Goal: Task Accomplishment & Management: Use online tool/utility

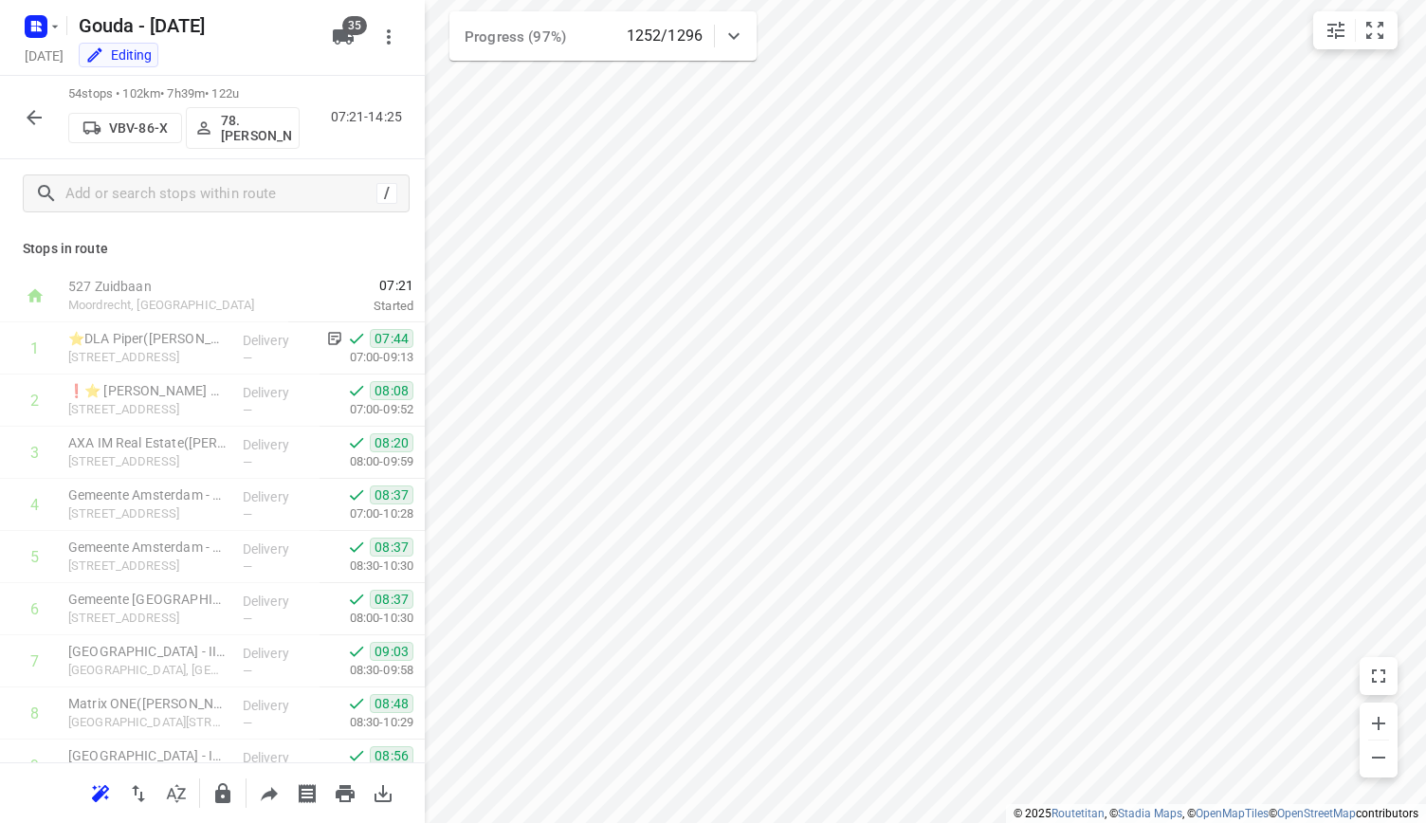
scroll to position [1954, 0]
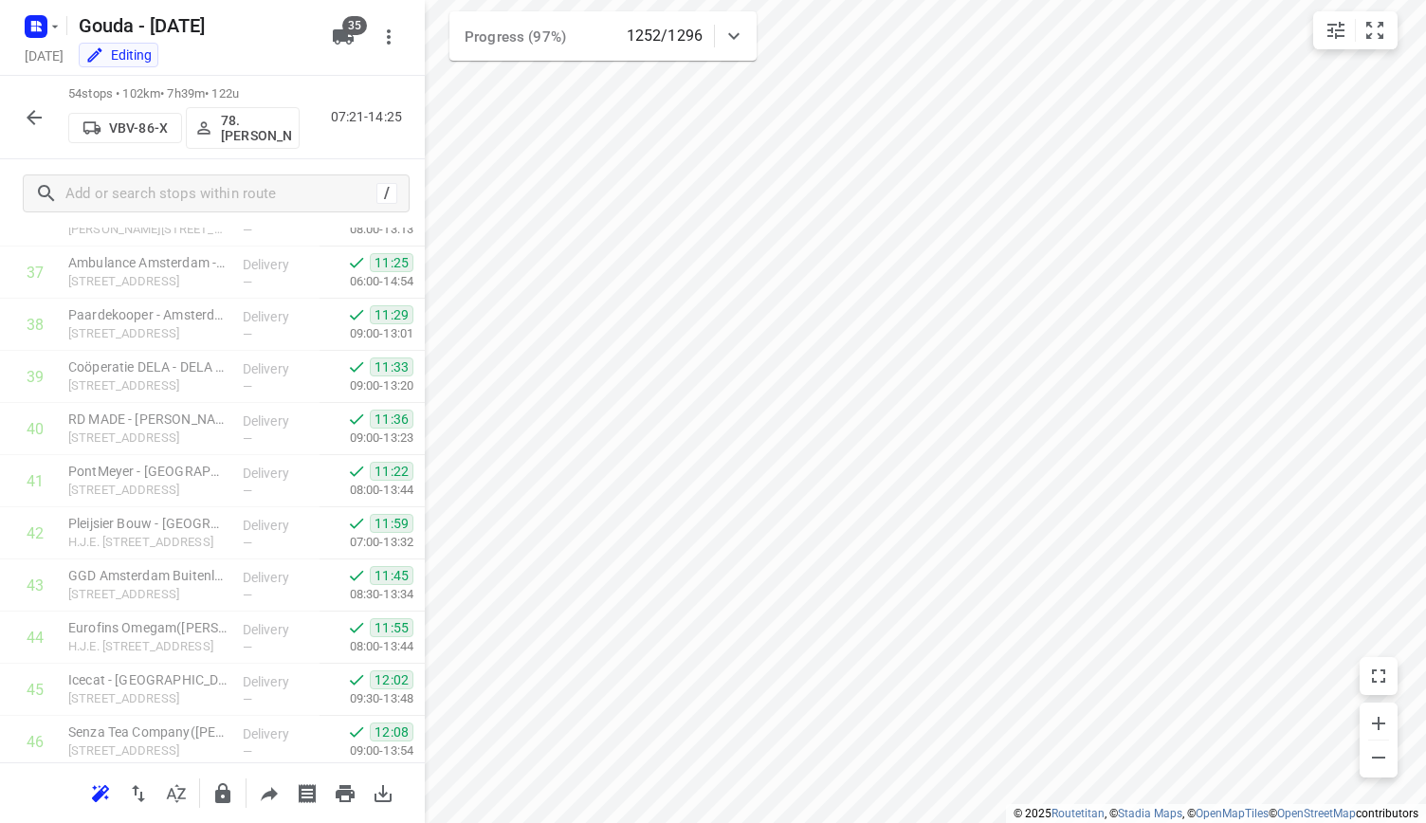
click at [27, 130] on button "button" at bounding box center [34, 118] width 38 height 38
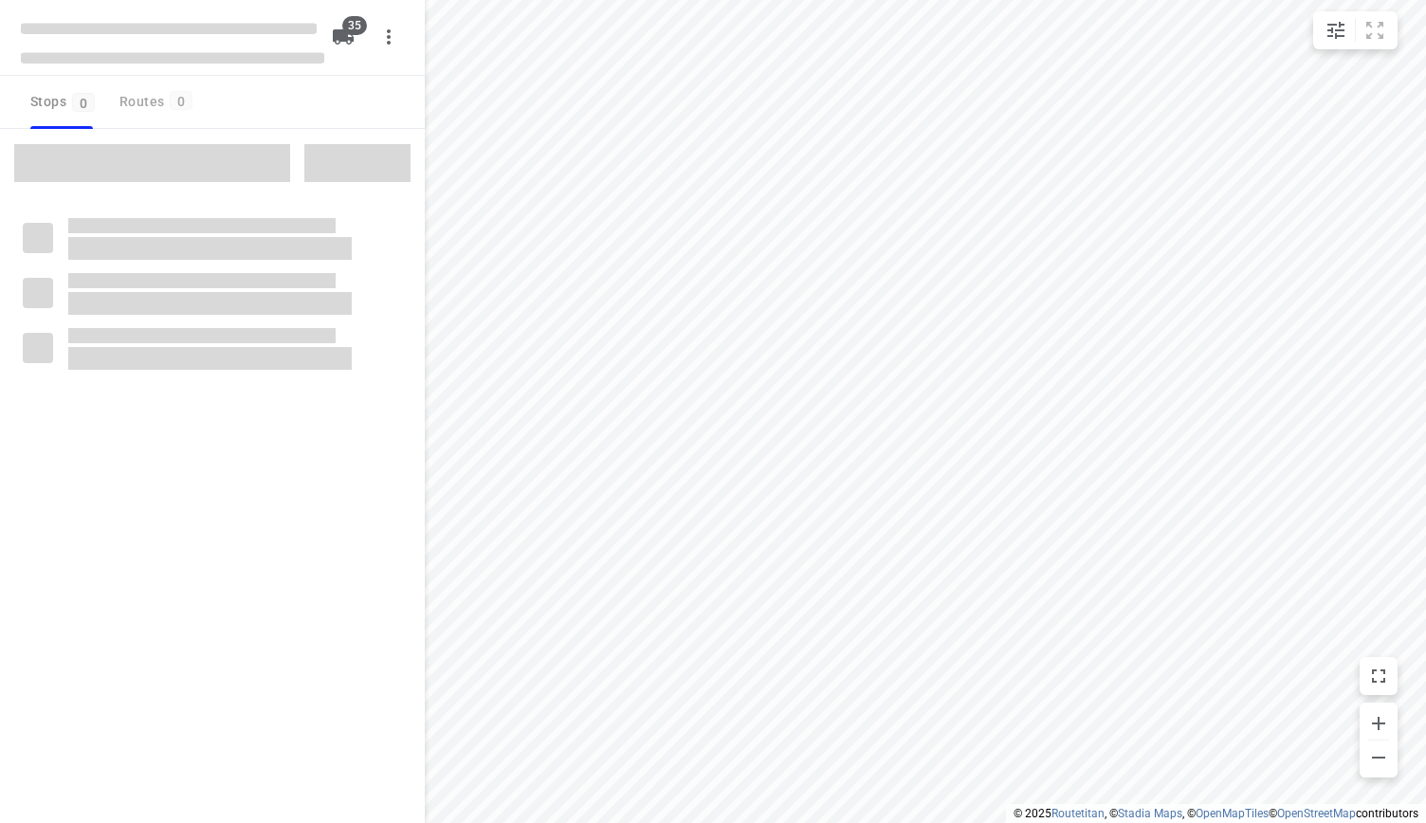
type input "distance"
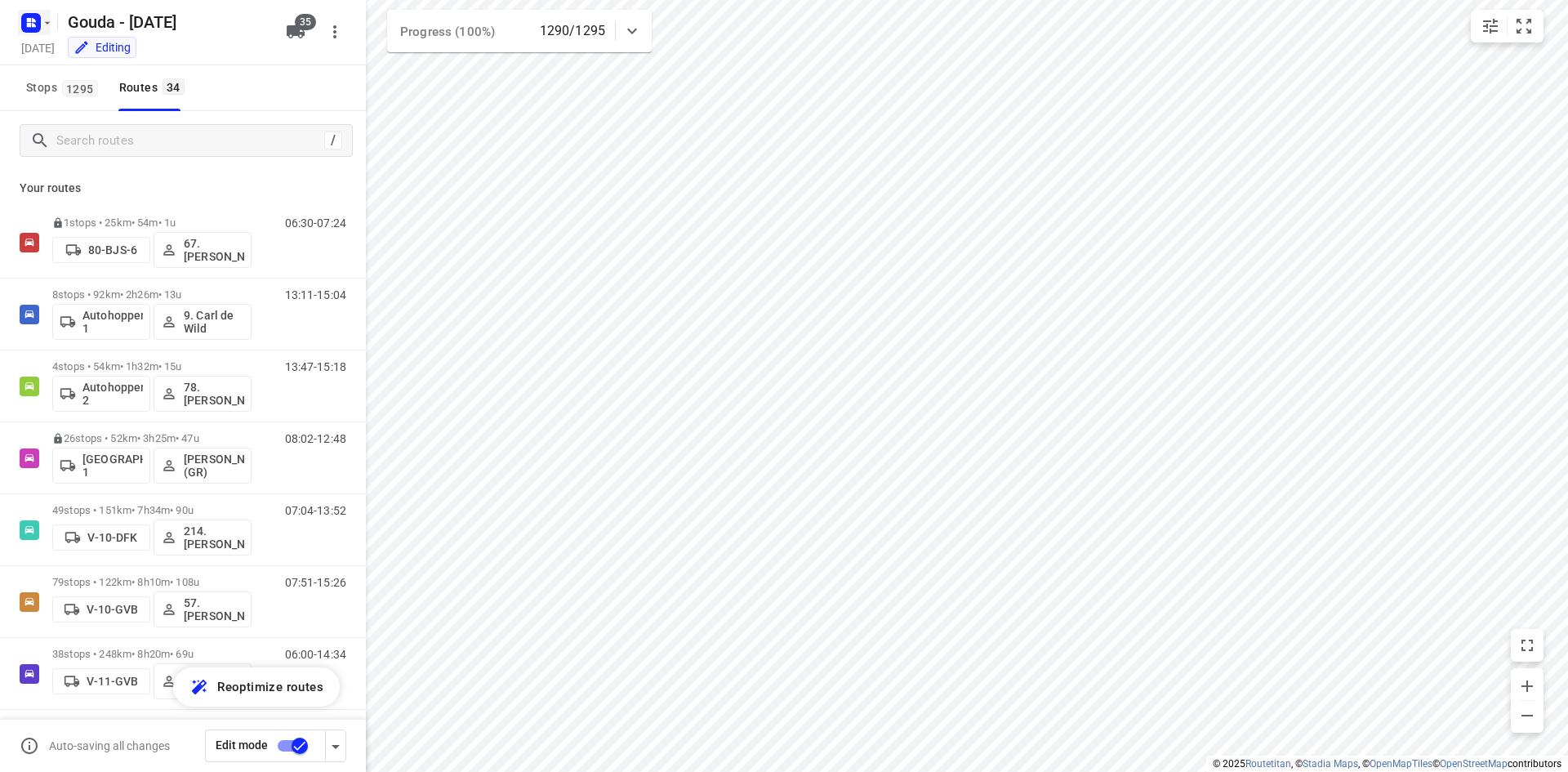
click at [37, 19] on rect "button" at bounding box center [31, 22] width 20 height 20
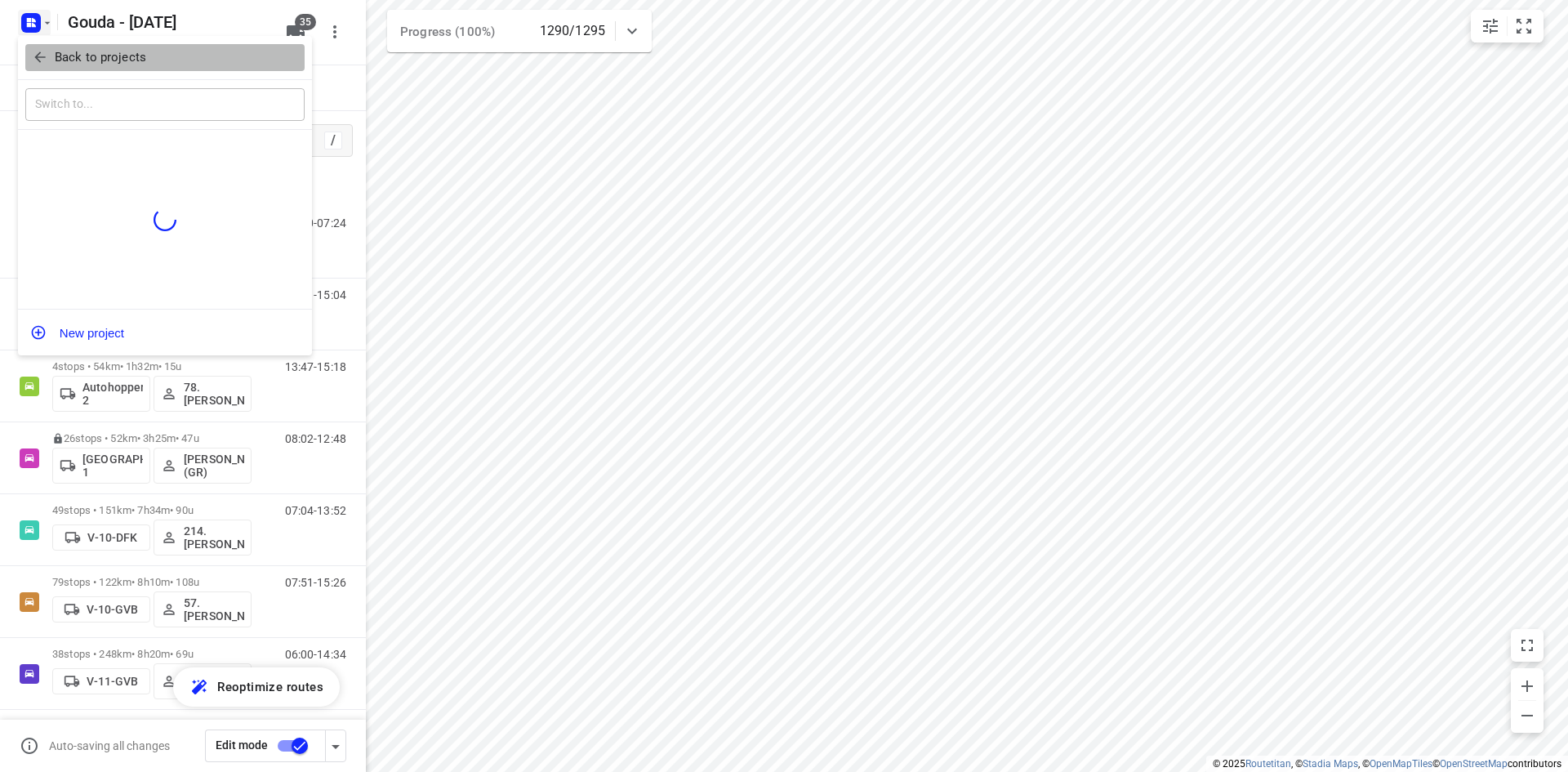
click at [65, 47] on button "Back to projects" at bounding box center [164, 57] width 279 height 27
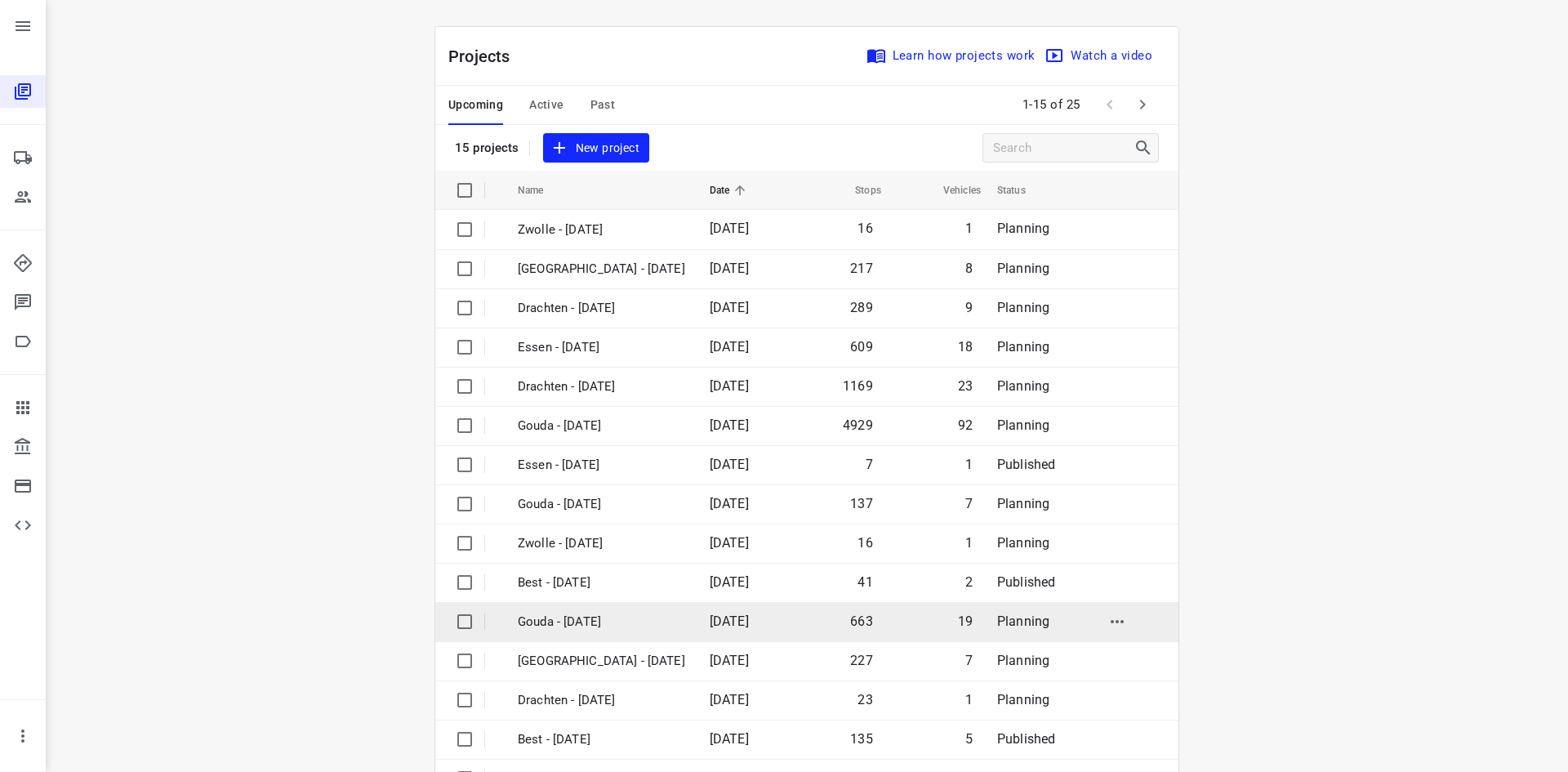
click at [610, 619] on p "Gouda - [DATE]" at bounding box center [601, 622] width 167 height 19
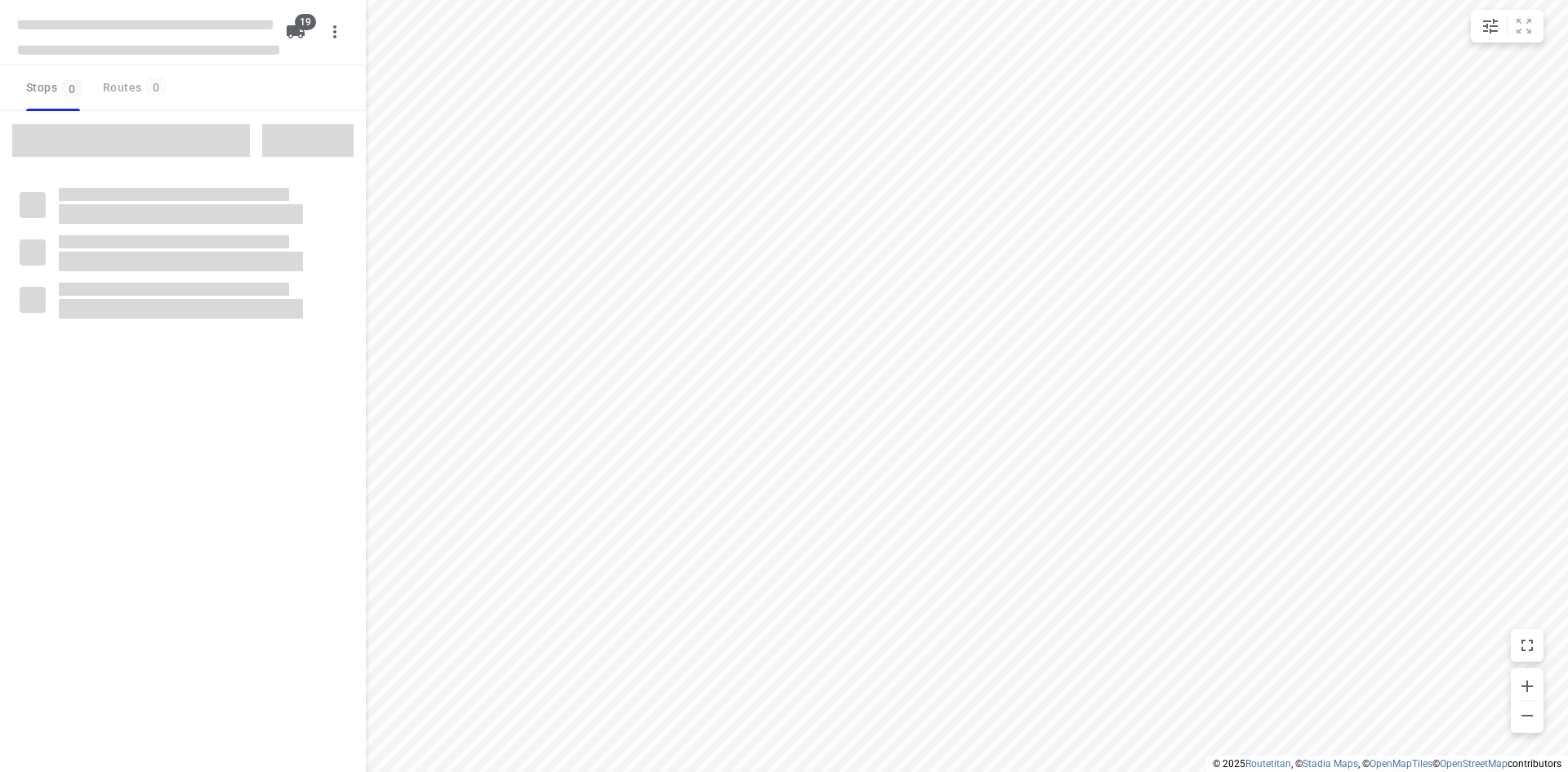
checkbox input "true"
